Goal: Find specific page/section: Find specific page/section

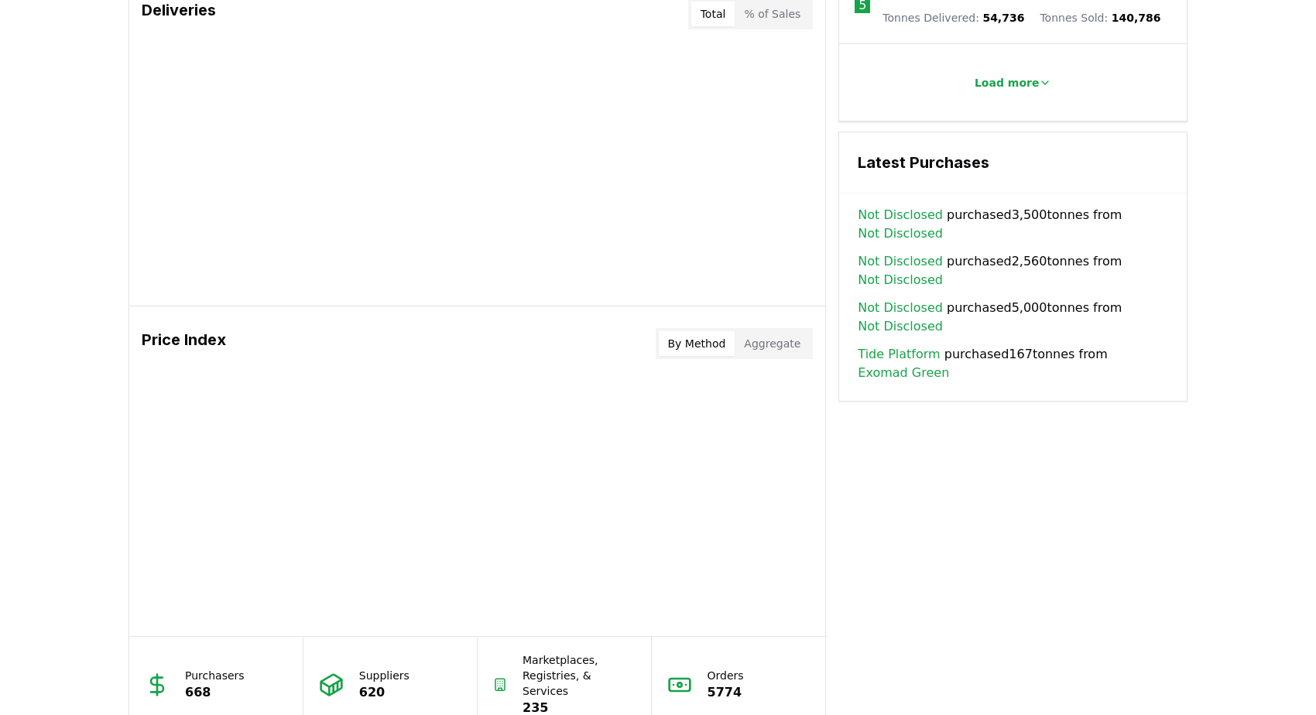
scroll to position [1083, 0]
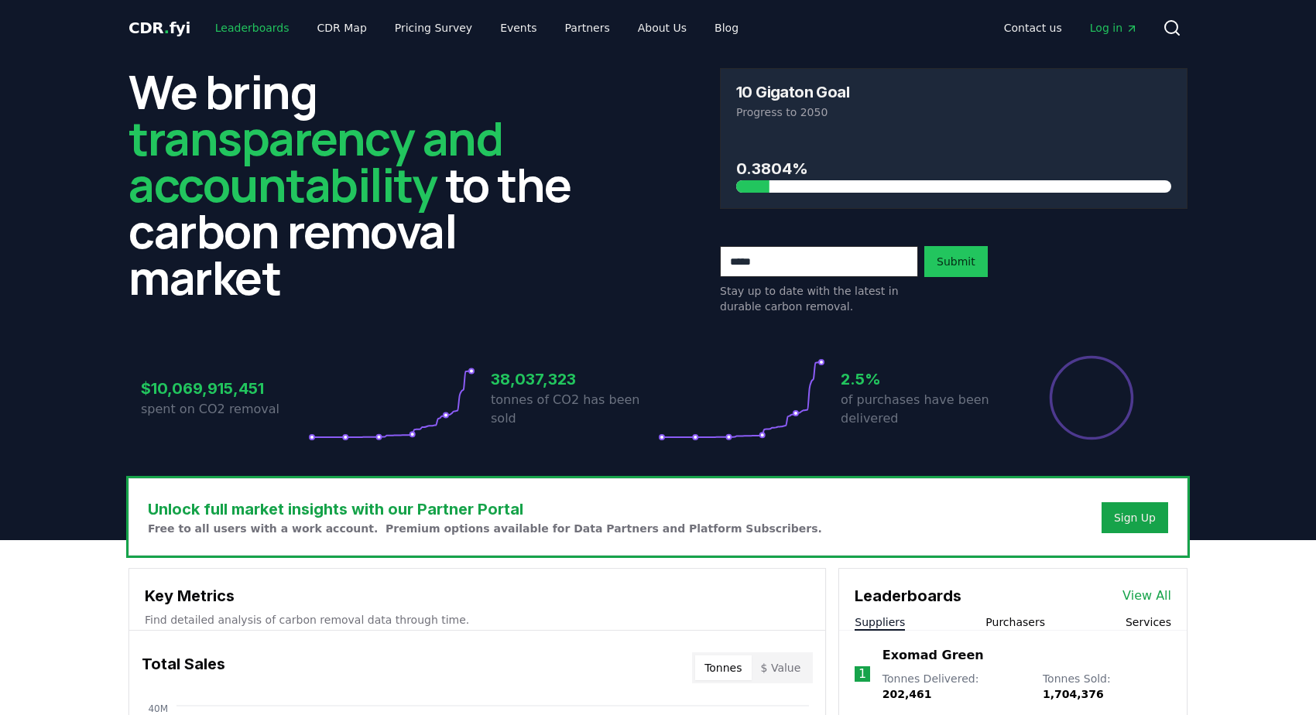
click at [222, 29] on link "Leaderboards" at bounding box center [252, 28] width 99 height 28
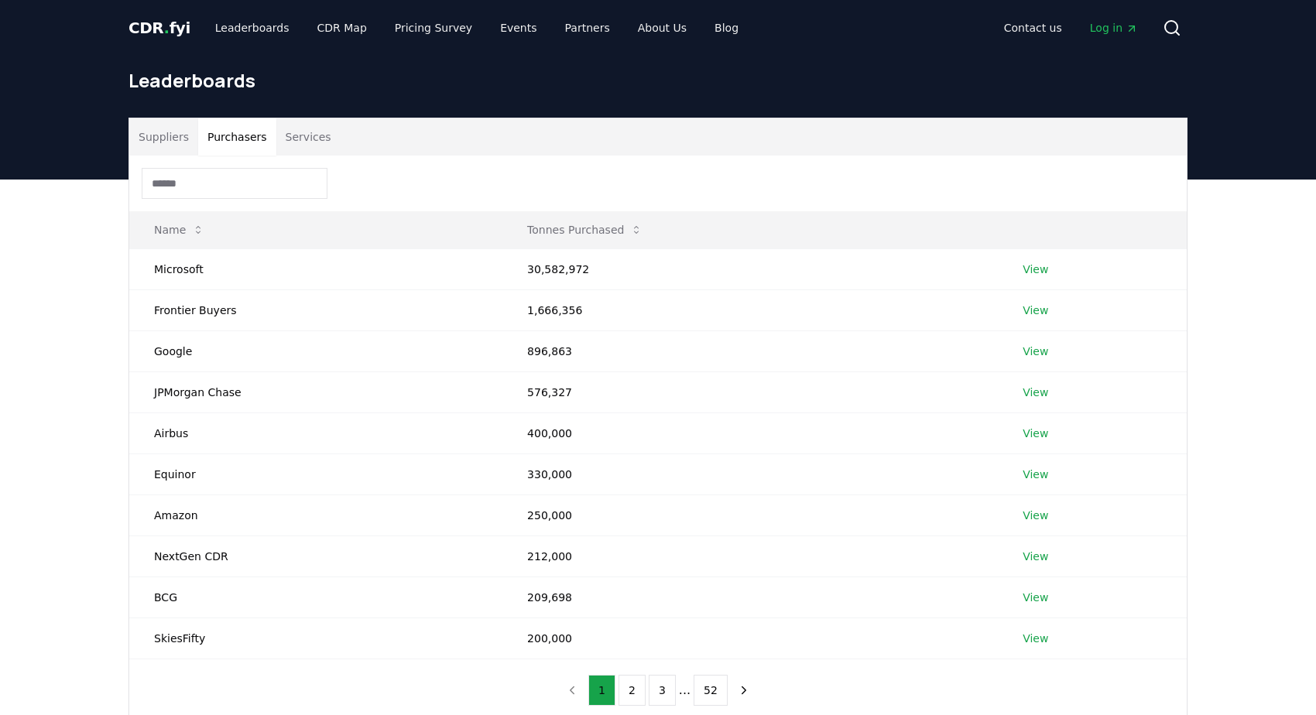
click at [224, 130] on button "Purchasers" at bounding box center [237, 136] width 78 height 37
click at [159, 138] on button "Suppliers" at bounding box center [163, 136] width 69 height 37
click at [237, 141] on button "Purchasers" at bounding box center [237, 136] width 78 height 37
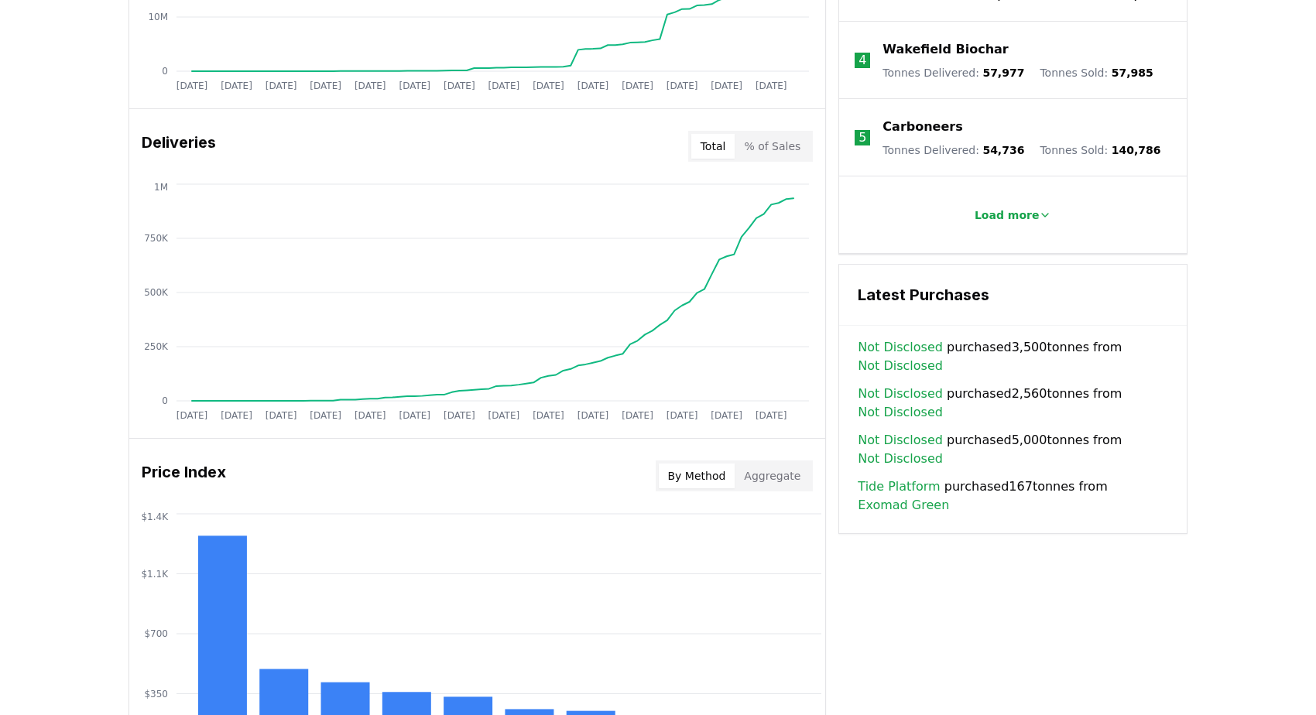
scroll to position [1083, 0]
